Goal: Use online tool/utility: Utilize a website feature to perform a specific function

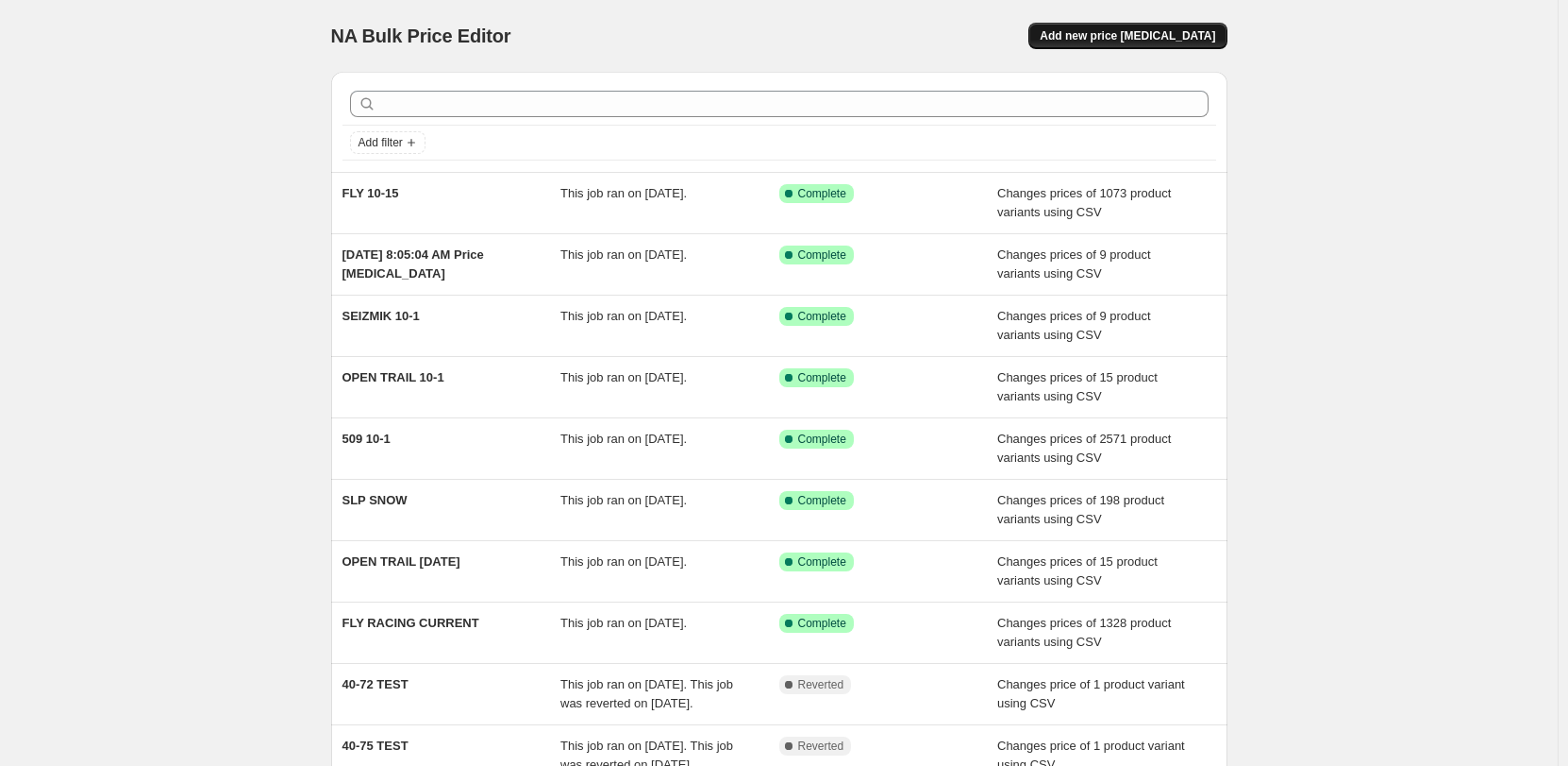
click at [1154, 28] on button "Add new price [MEDICAL_DATA]" at bounding box center [1127, 36] width 198 height 27
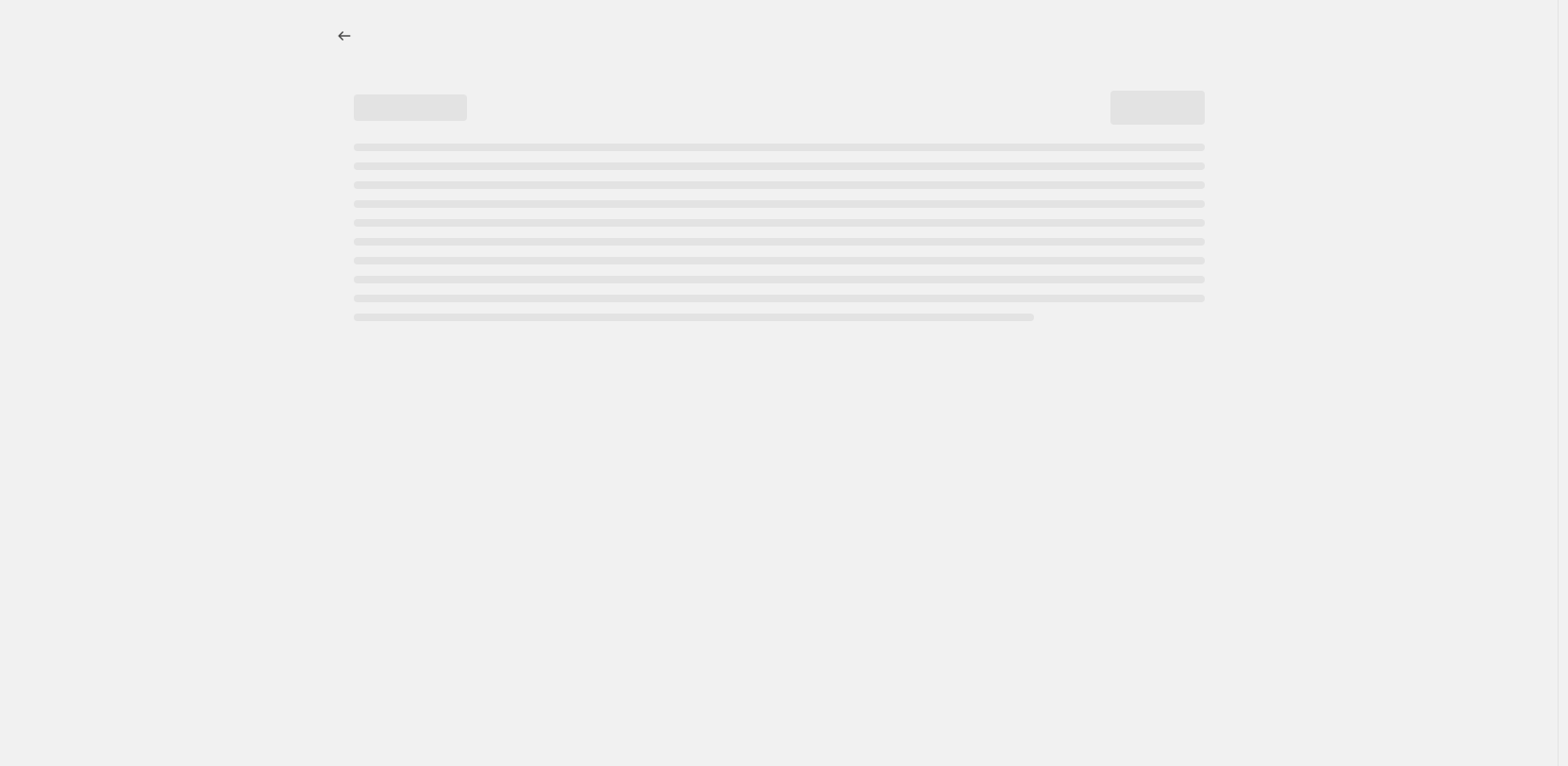
select select "percentage"
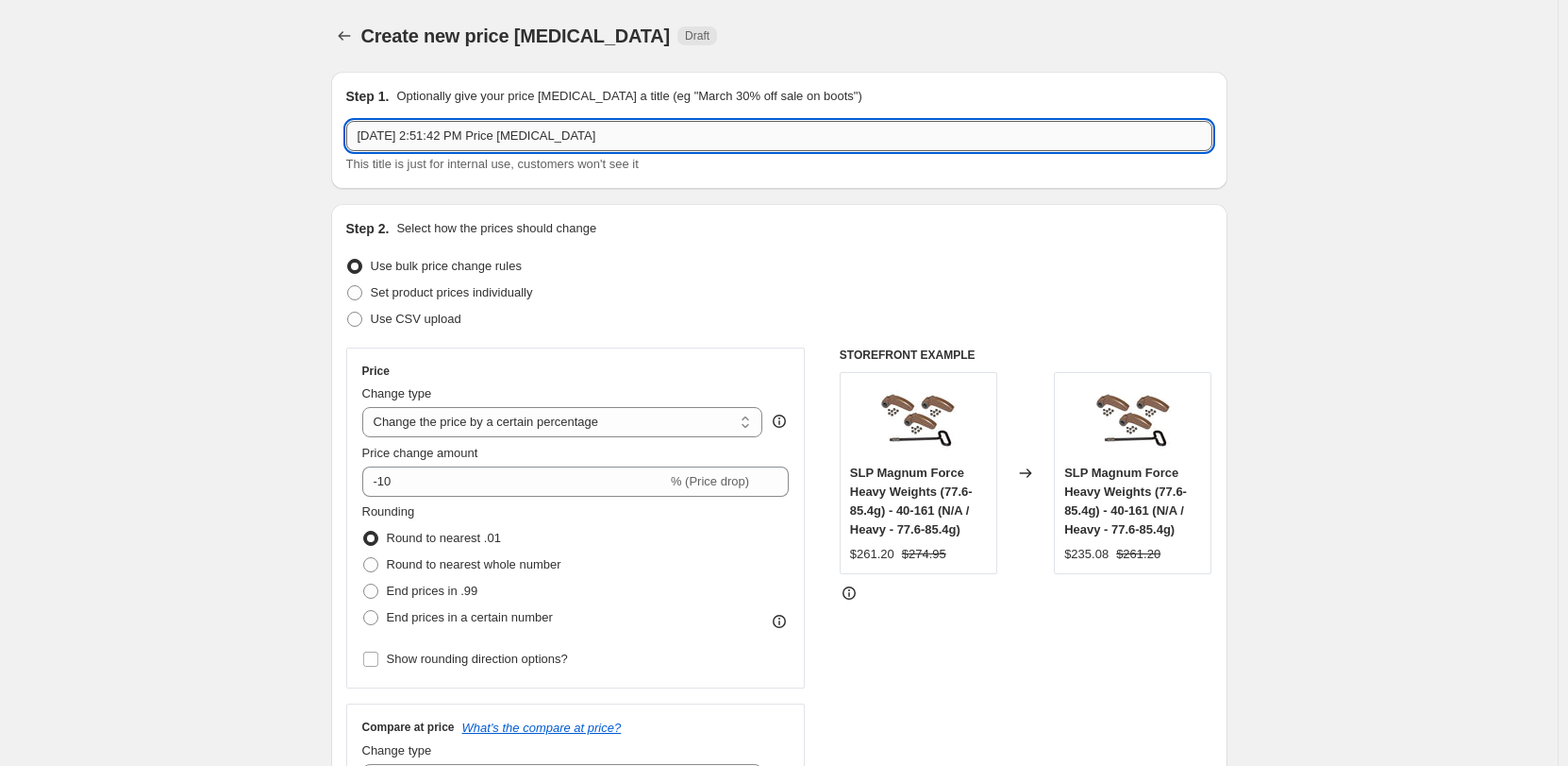
click at [514, 134] on input "[DATE] 2:51:42 PM Price [MEDICAL_DATA]" at bounding box center [779, 136] width 866 height 30
type input "F"
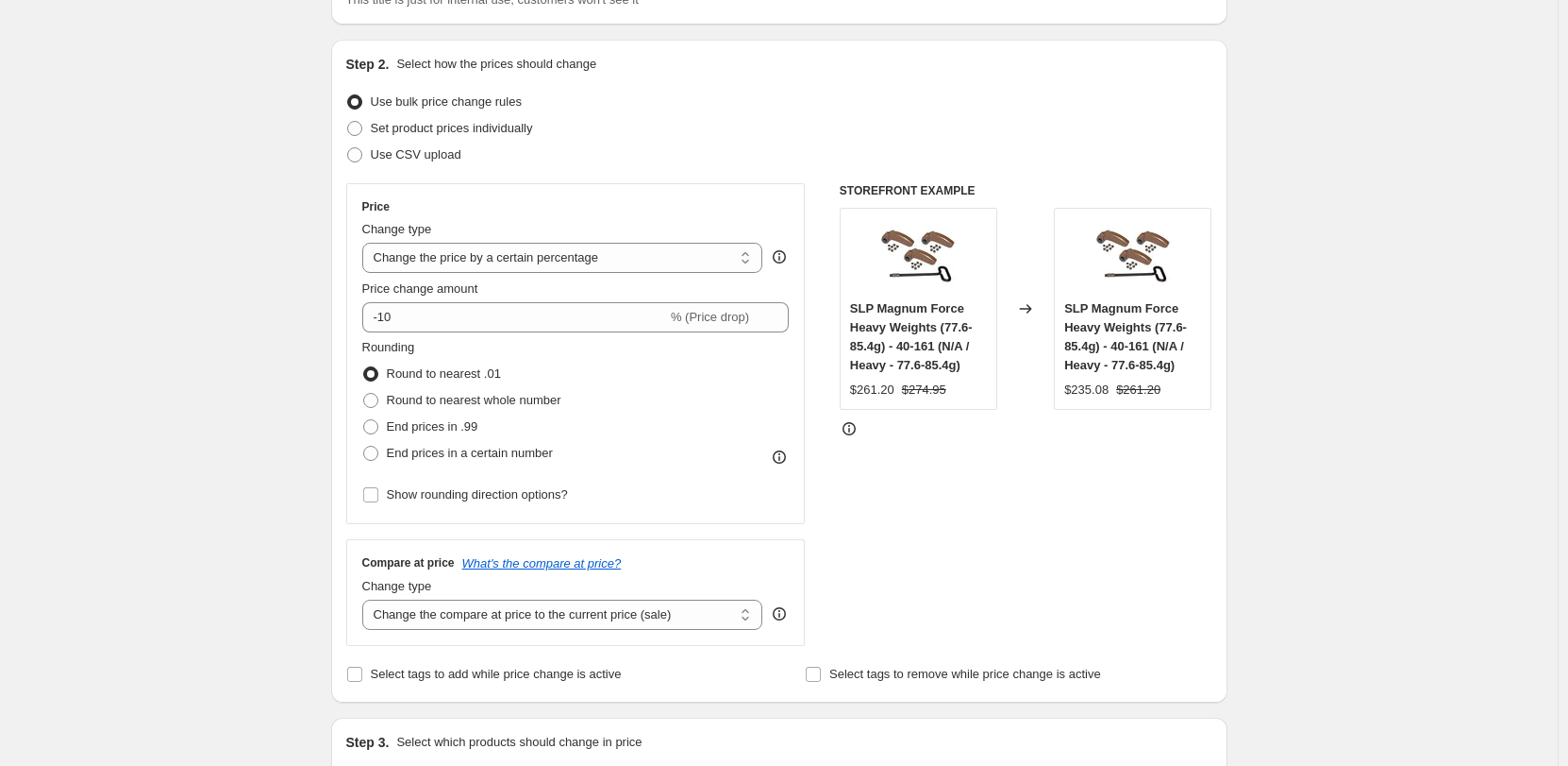
scroll to position [188, 0]
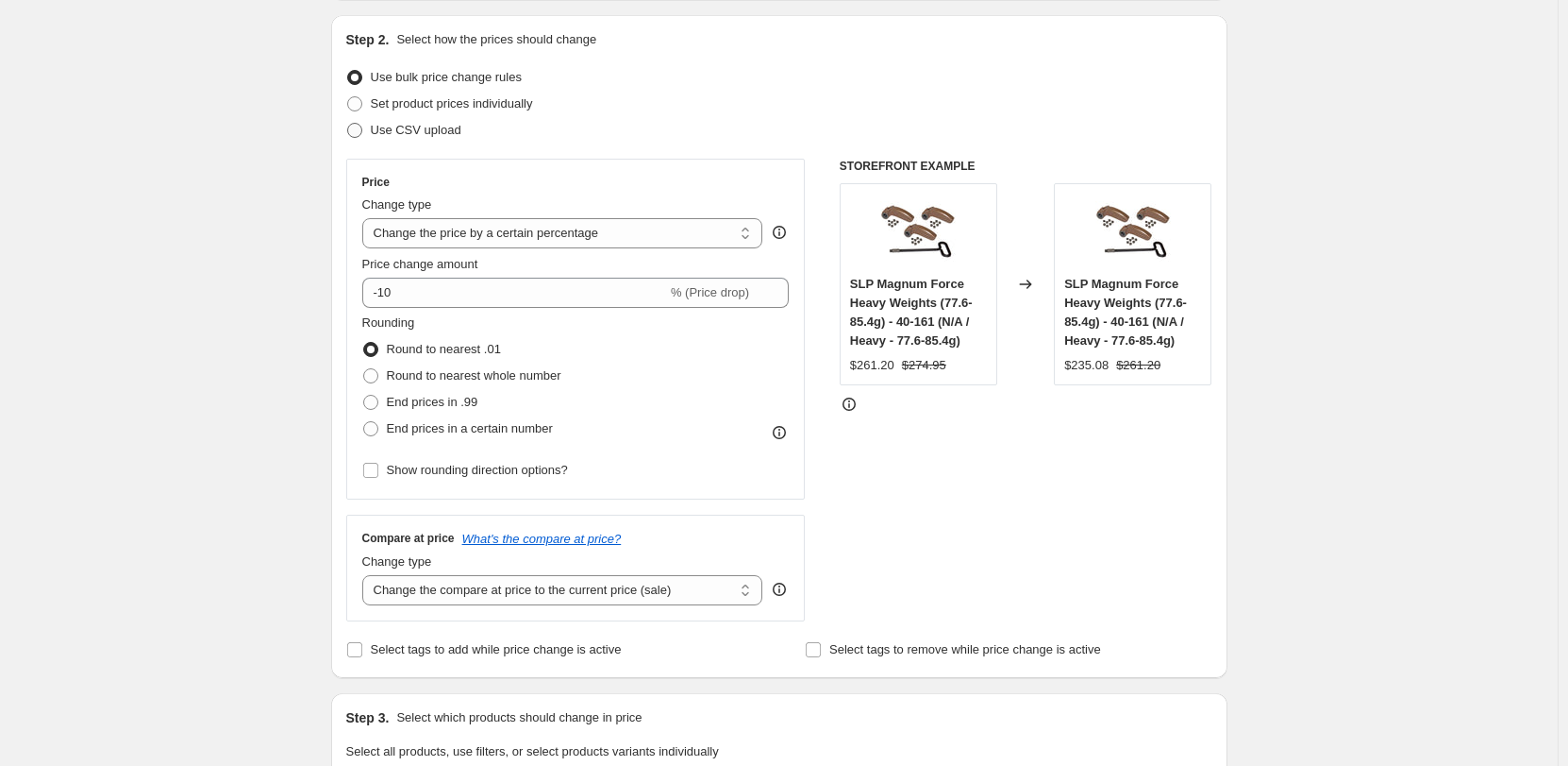
type input "GMAX 10-15"
click at [423, 130] on span "Use CSV upload" at bounding box center [416, 130] width 91 height 14
click at [348, 124] on input "Use CSV upload" at bounding box center [347, 123] width 1 height 1
radio input "true"
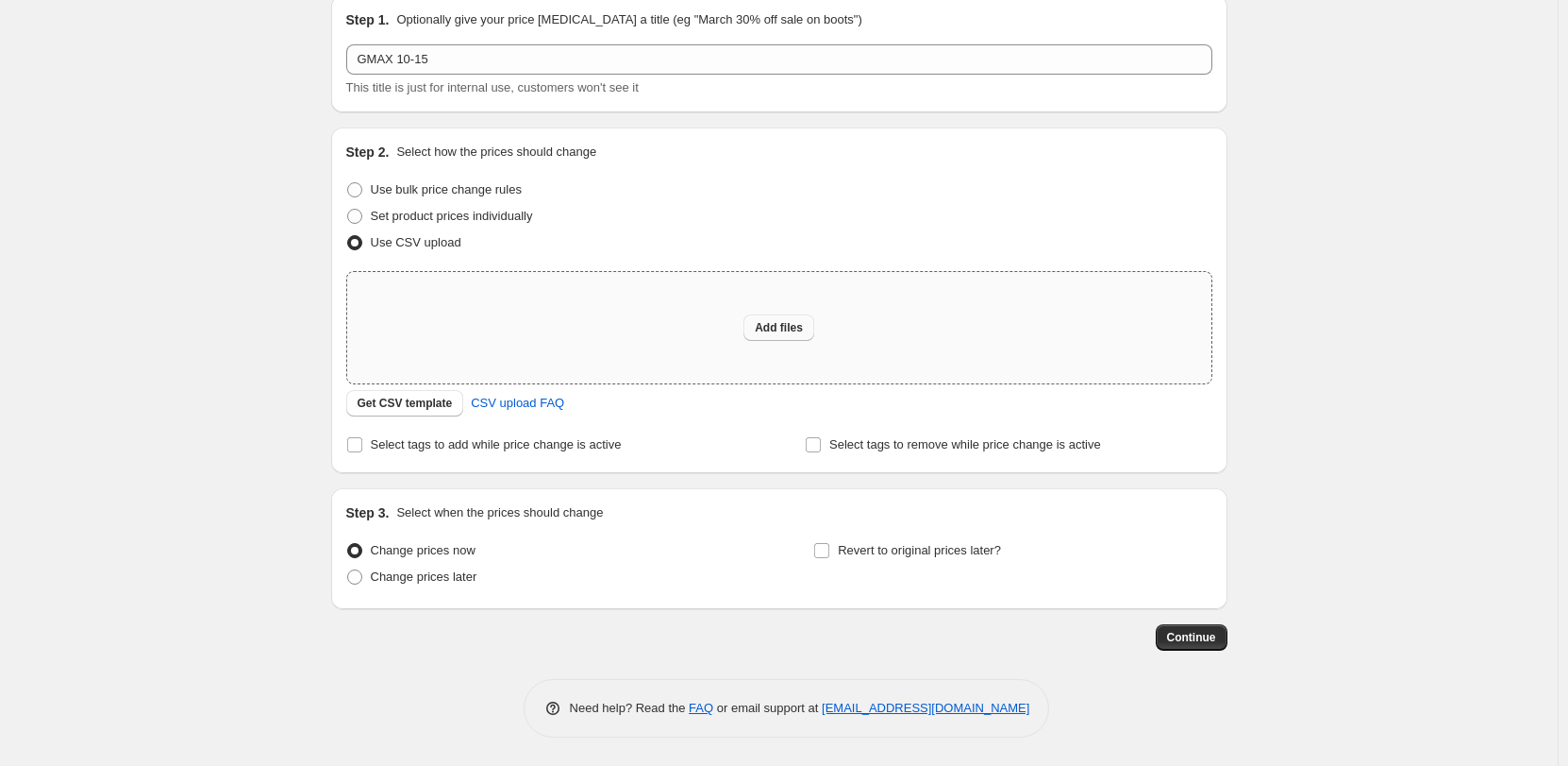
click at [787, 330] on span "Add files" at bounding box center [779, 328] width 48 height 15
type input "C:\fakepath\NA GMAX 10-15.csv"
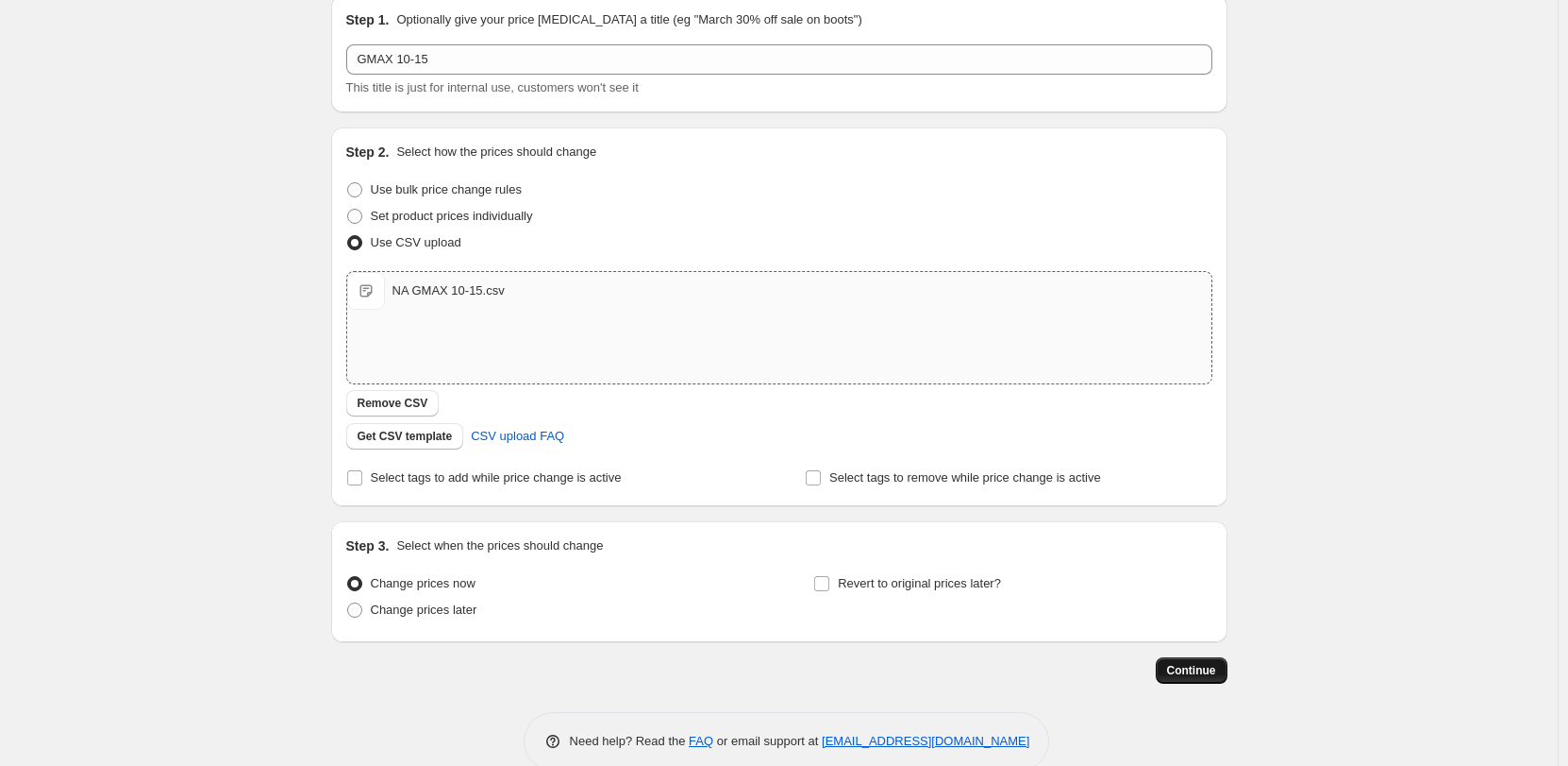
click at [1201, 667] on span "Continue" at bounding box center [1191, 670] width 49 height 15
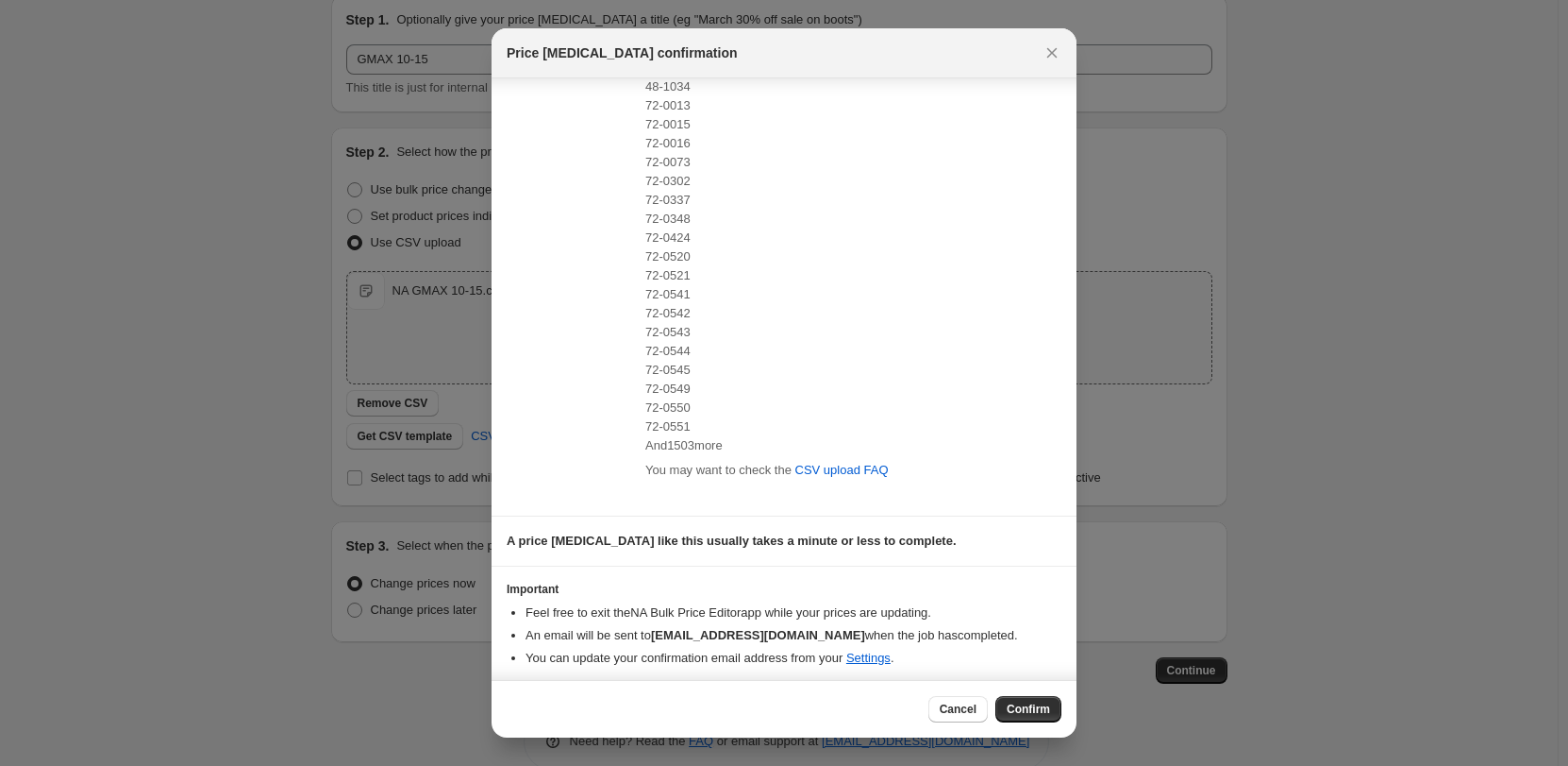
scroll to position [145, 0]
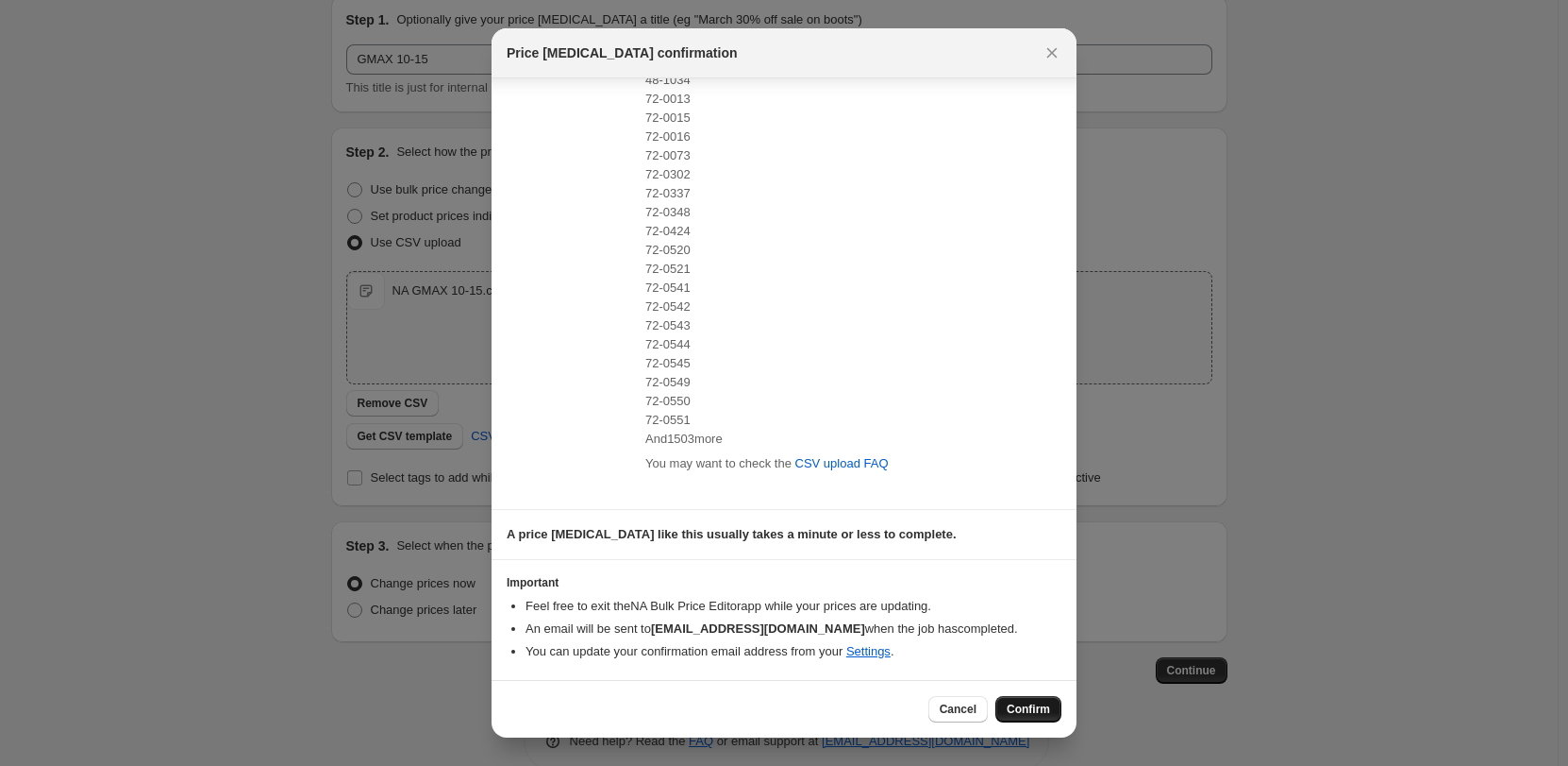
click at [1031, 707] on span "Confirm" at bounding box center [1029, 709] width 44 height 15
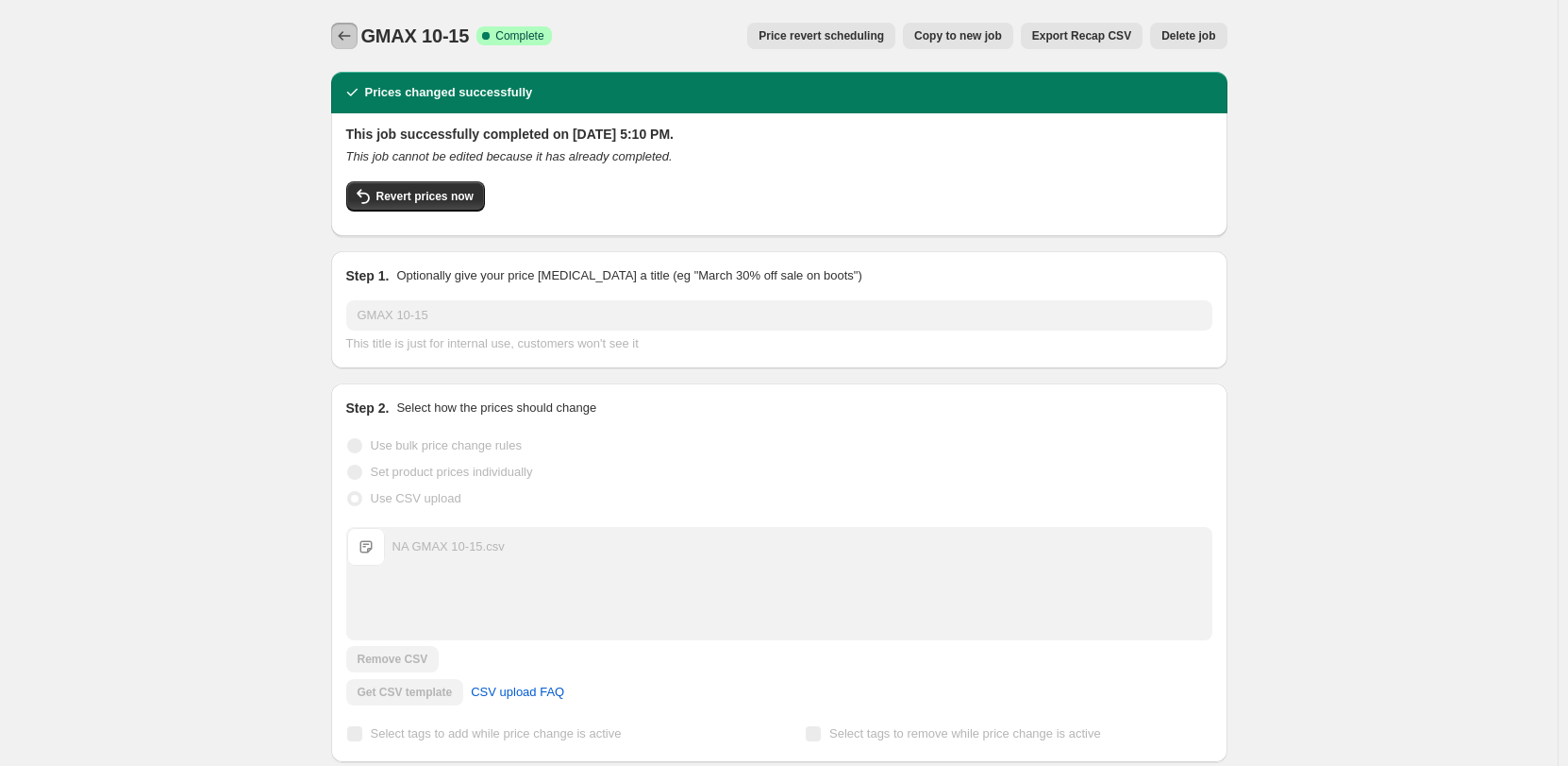
click at [341, 40] on icon "Price change jobs" at bounding box center [344, 36] width 19 height 19
